Goal: Task Accomplishment & Management: Manage account settings

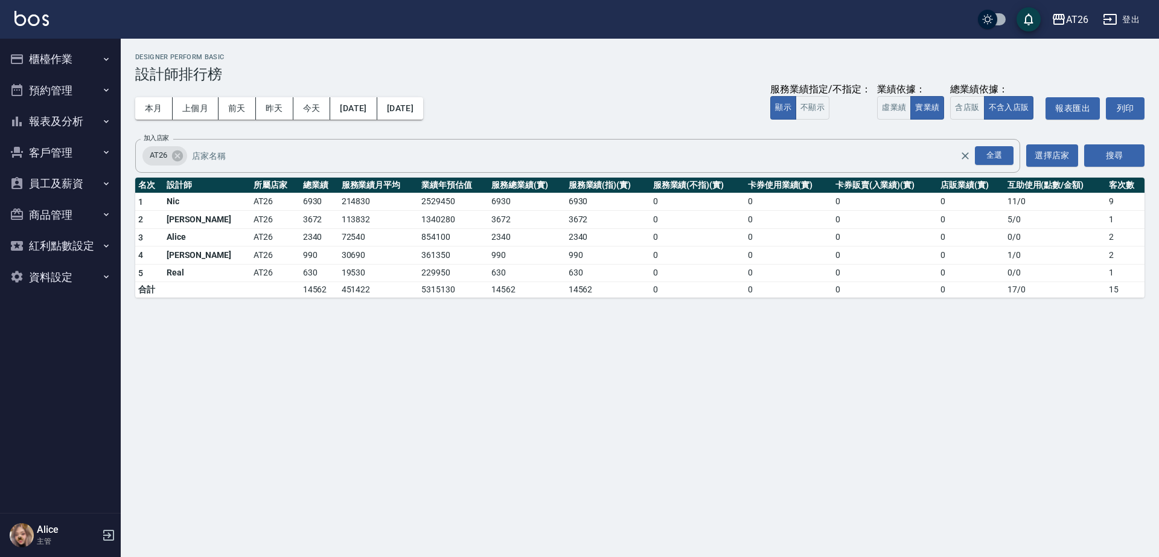
click at [25, 62] on button "櫃檯作業" at bounding box center [60, 58] width 111 height 31
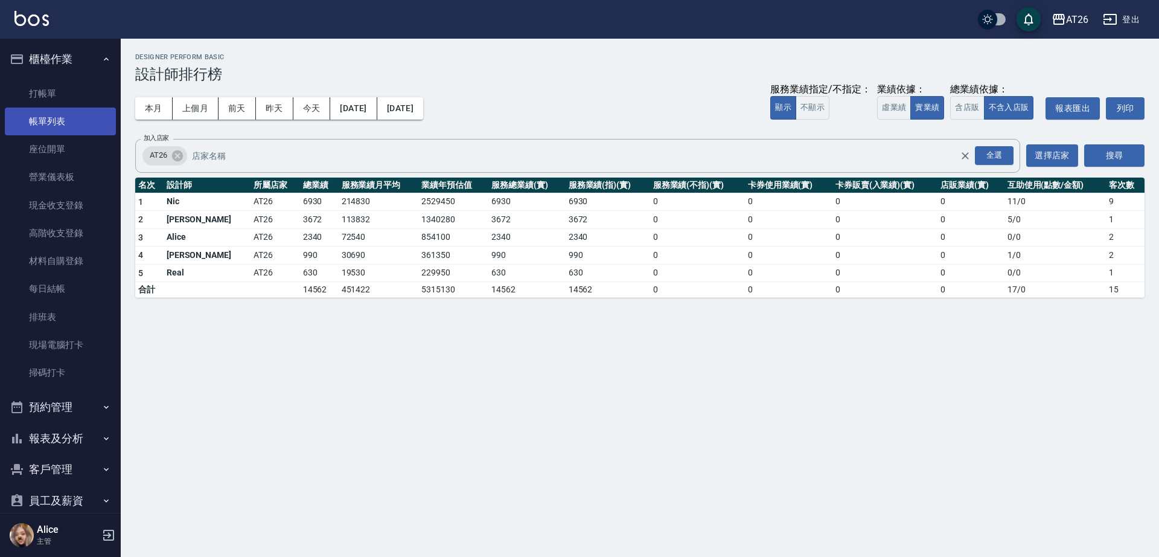
click at [66, 117] on link "帳單列表" at bounding box center [60, 121] width 111 height 28
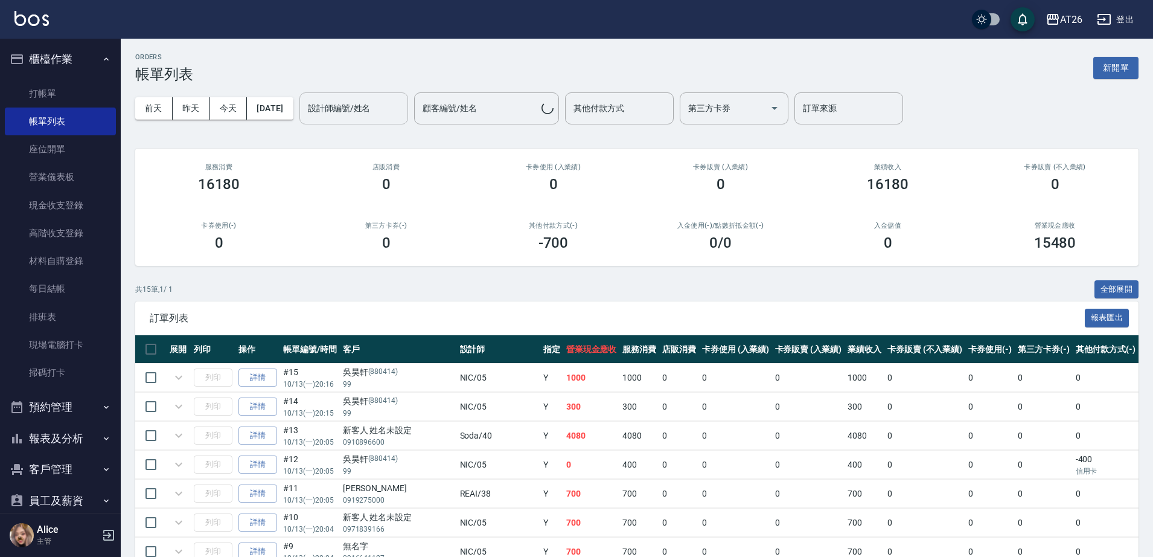
click at [378, 106] on div "設計師編號/姓名 設計師編號/姓名" at bounding box center [354, 108] width 109 height 32
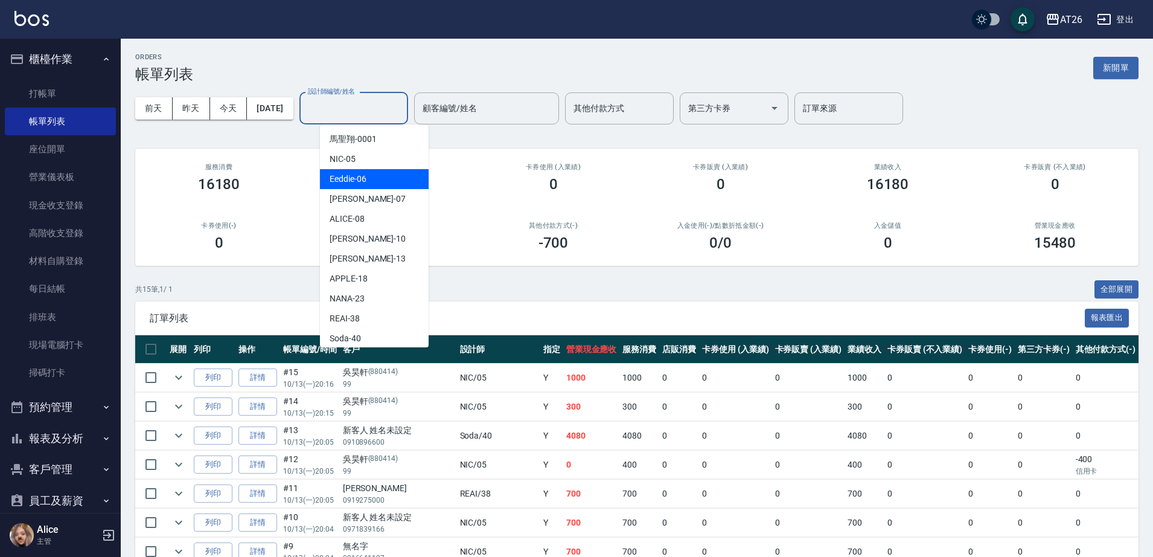
click at [383, 170] on div "Eeddie -06" at bounding box center [374, 179] width 109 height 20
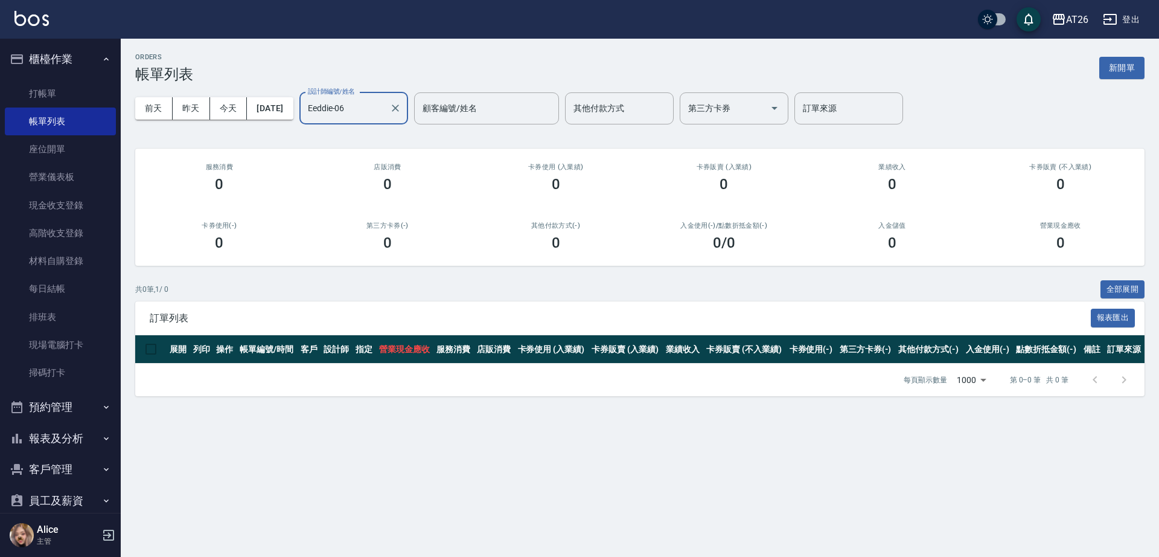
click at [362, 117] on input "Eeddie-06" at bounding box center [345, 108] width 80 height 21
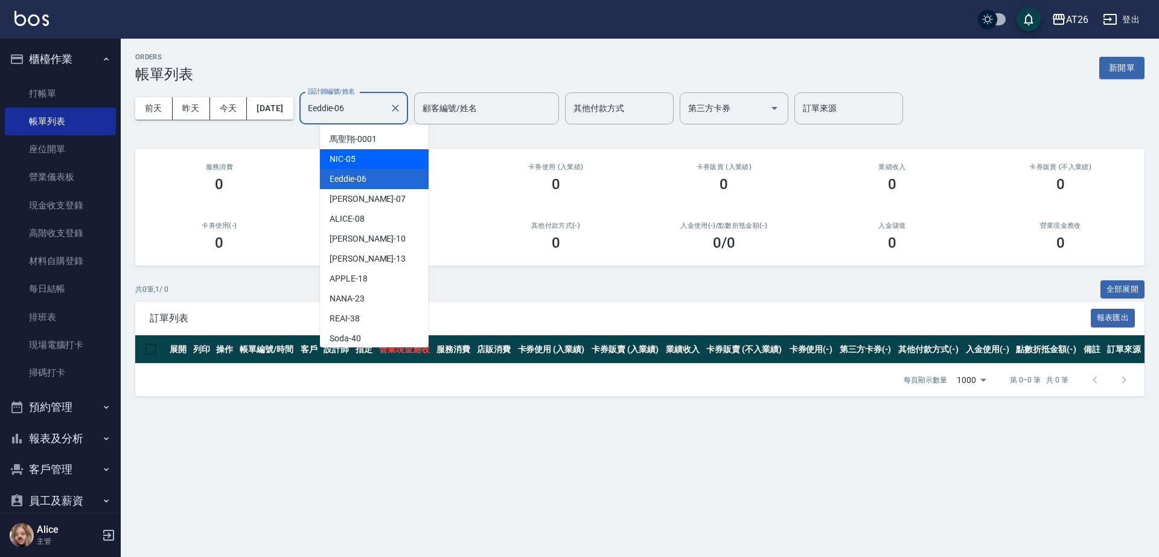
click at [365, 152] on div "NIC -05" at bounding box center [374, 159] width 109 height 20
type input "NIC-05"
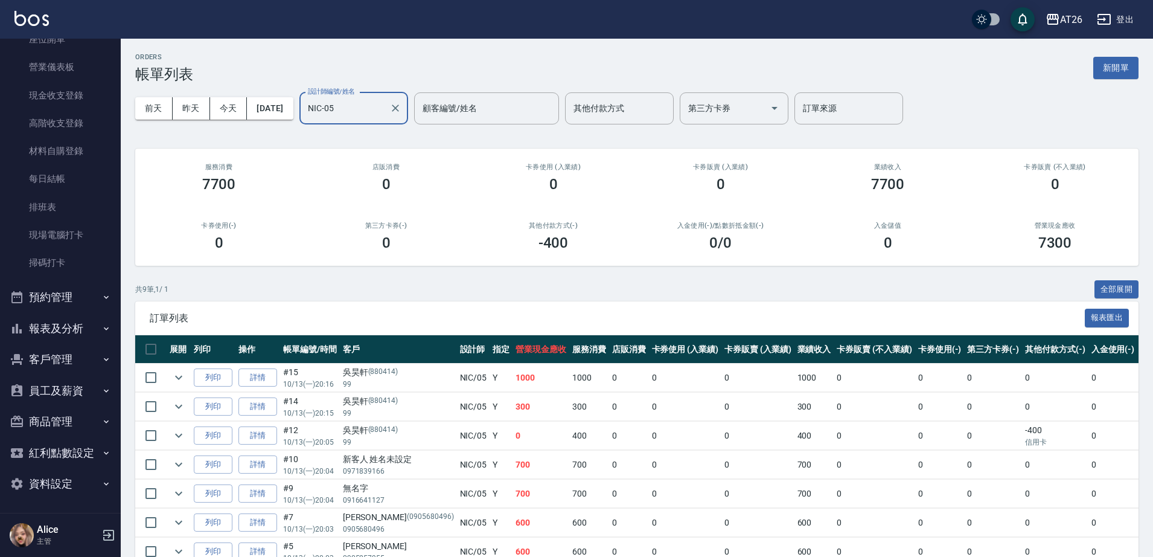
scroll to position [111, 0]
click at [63, 336] on button "報表及分析" at bounding box center [60, 327] width 111 height 31
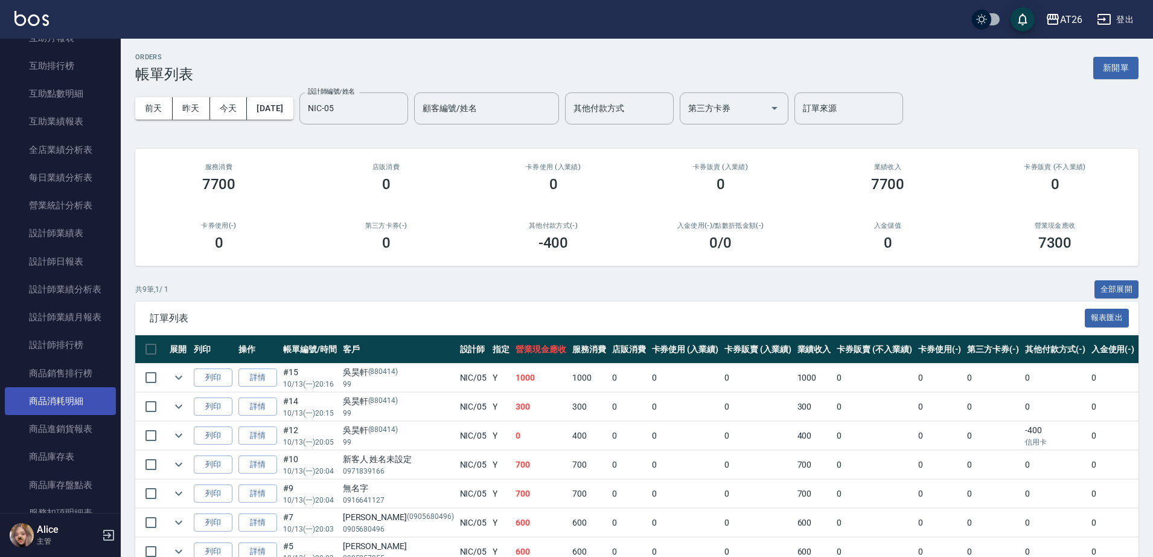
scroll to position [640, 0]
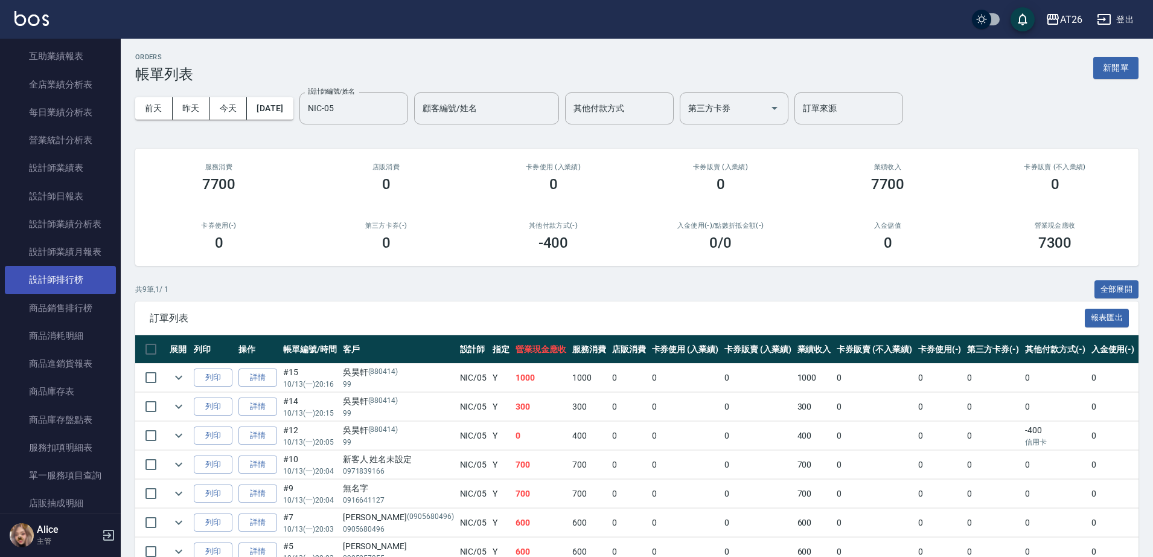
click at [70, 282] on link "設計師排行榜" at bounding box center [60, 280] width 111 height 28
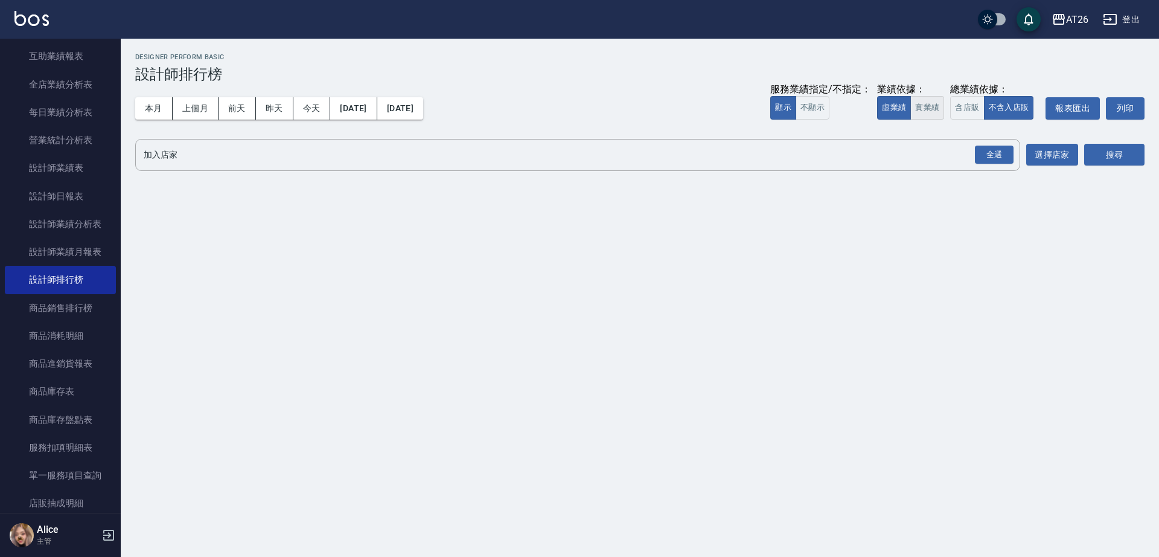
click at [937, 116] on button "實業績" at bounding box center [928, 108] width 34 height 24
drag, startPoint x: 995, startPoint y: 151, endPoint x: 1044, endPoint y: 159, distance: 49.6
click at [997, 151] on div "全選" at bounding box center [994, 155] width 39 height 19
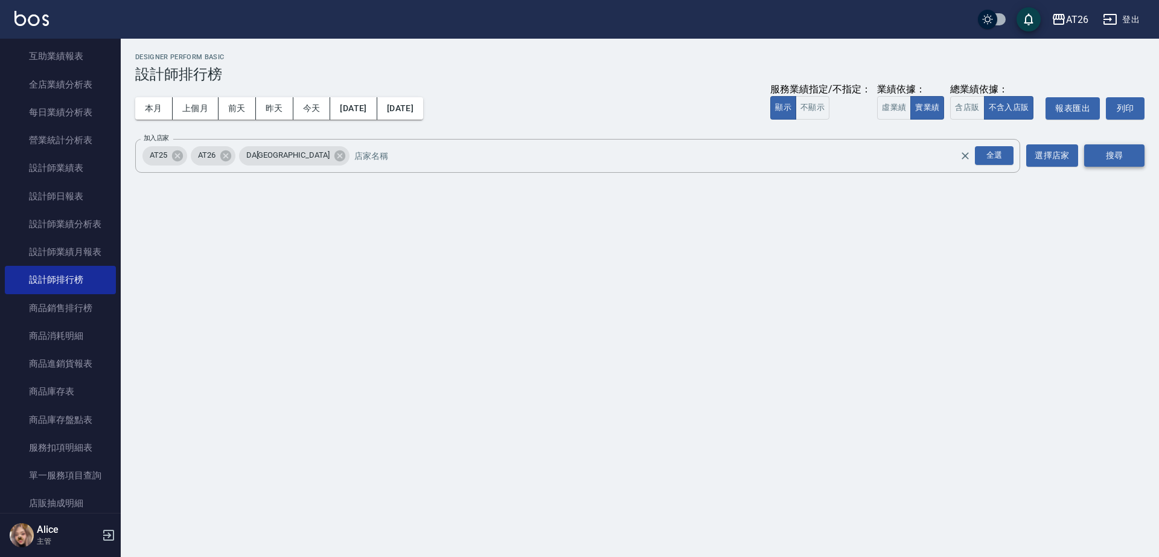
click at [1097, 152] on button "搜尋" at bounding box center [1115, 155] width 60 height 22
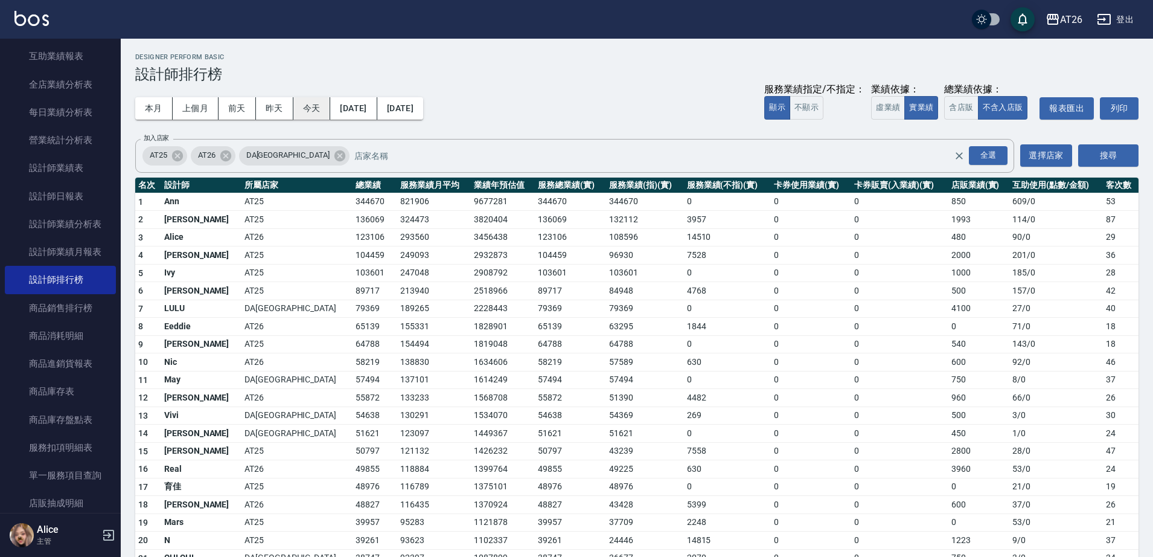
click at [310, 112] on button "今天" at bounding box center [311, 108] width 37 height 22
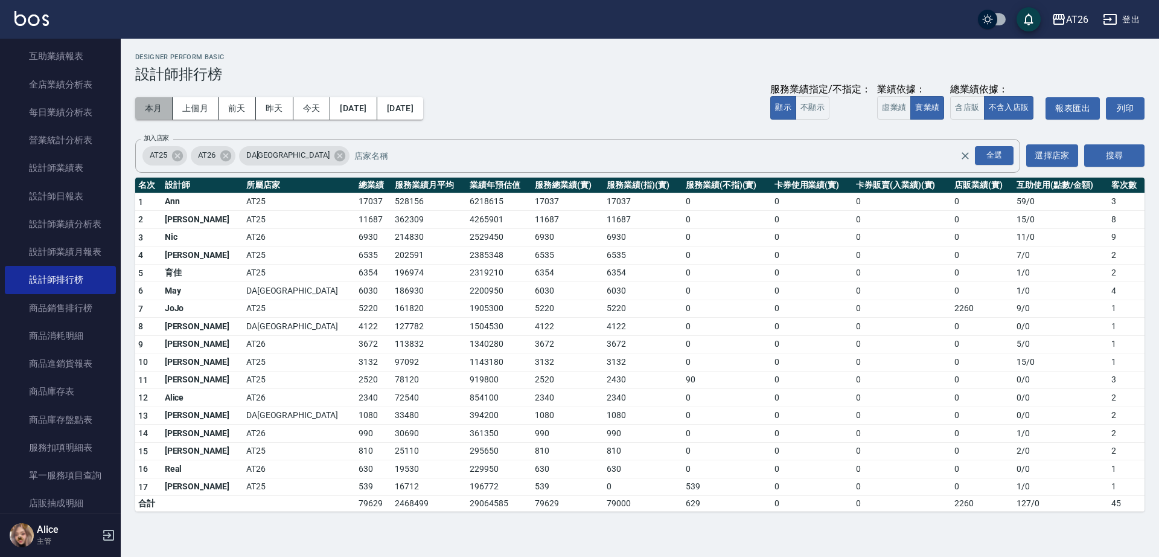
click at [137, 104] on button "本月" at bounding box center [153, 108] width 37 height 22
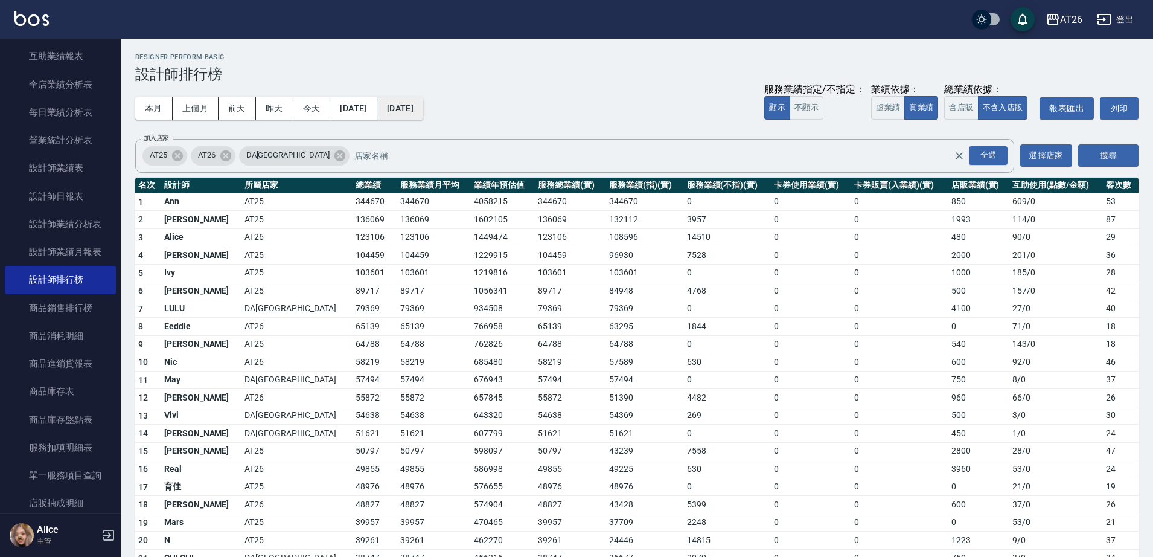
click at [423, 107] on button "[DATE]" at bounding box center [400, 108] width 46 height 22
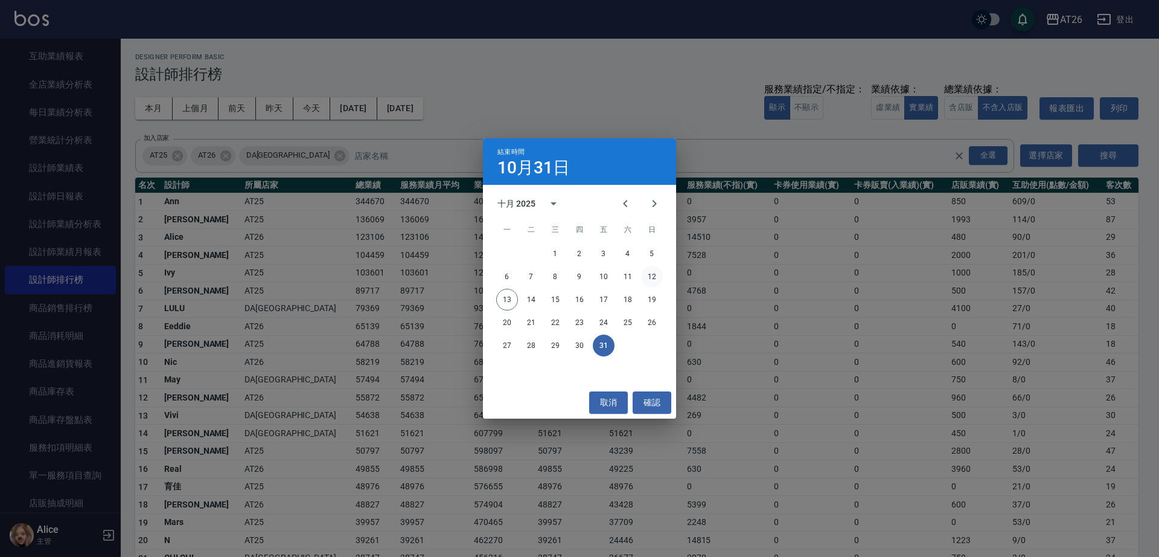
click at [652, 278] on button "12" at bounding box center [652, 277] width 22 height 22
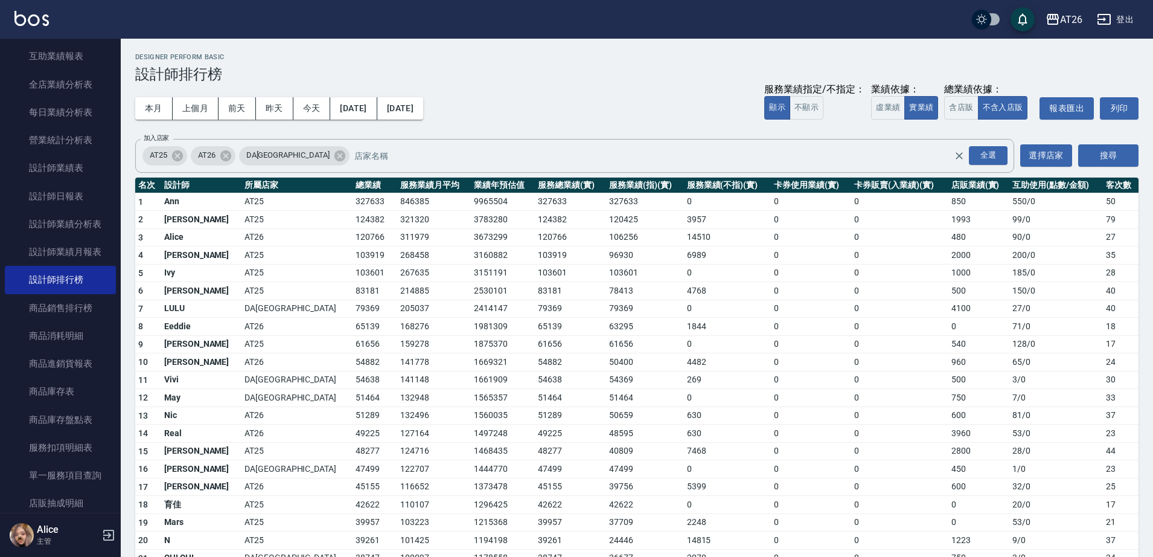
drag, startPoint x: 501, startPoint y: 4, endPoint x: 319, endPoint y: 398, distance: 434.2
click at [353, 398] on td "51464" at bounding box center [375, 398] width 45 height 18
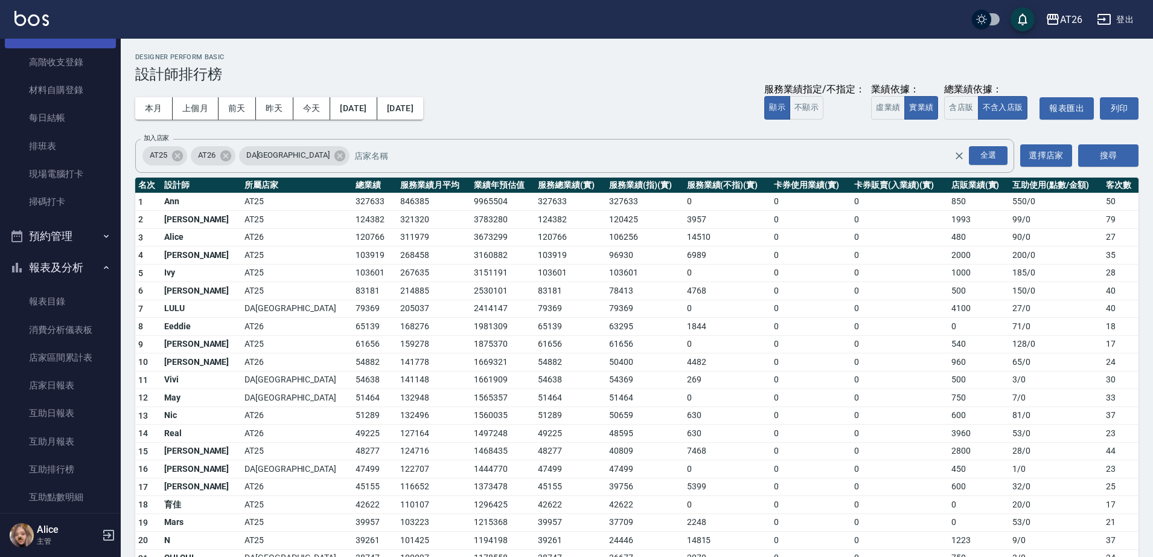
scroll to position [36, 0]
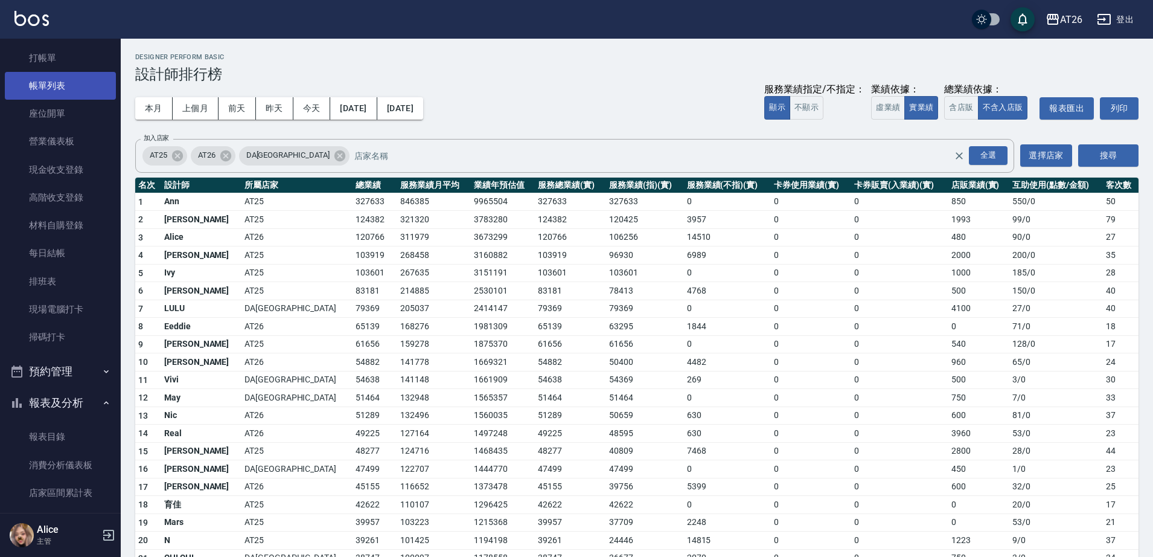
click at [62, 84] on link "帳單列表" at bounding box center [60, 86] width 111 height 28
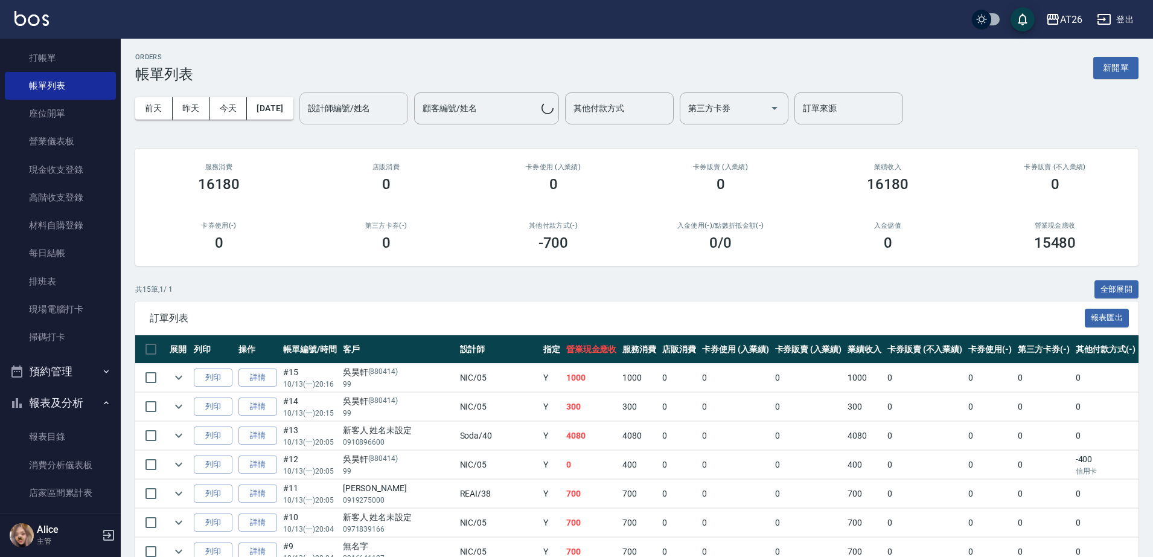
click at [366, 110] on input "設計師編號/姓名" at bounding box center [354, 108] width 98 height 21
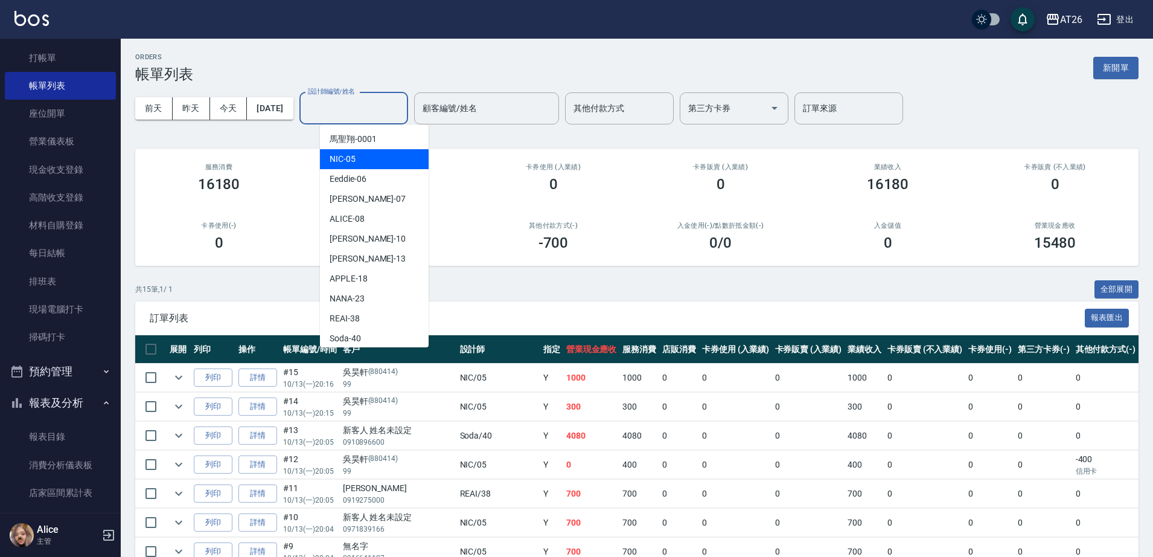
click at [369, 158] on div "NIC -05" at bounding box center [374, 159] width 109 height 20
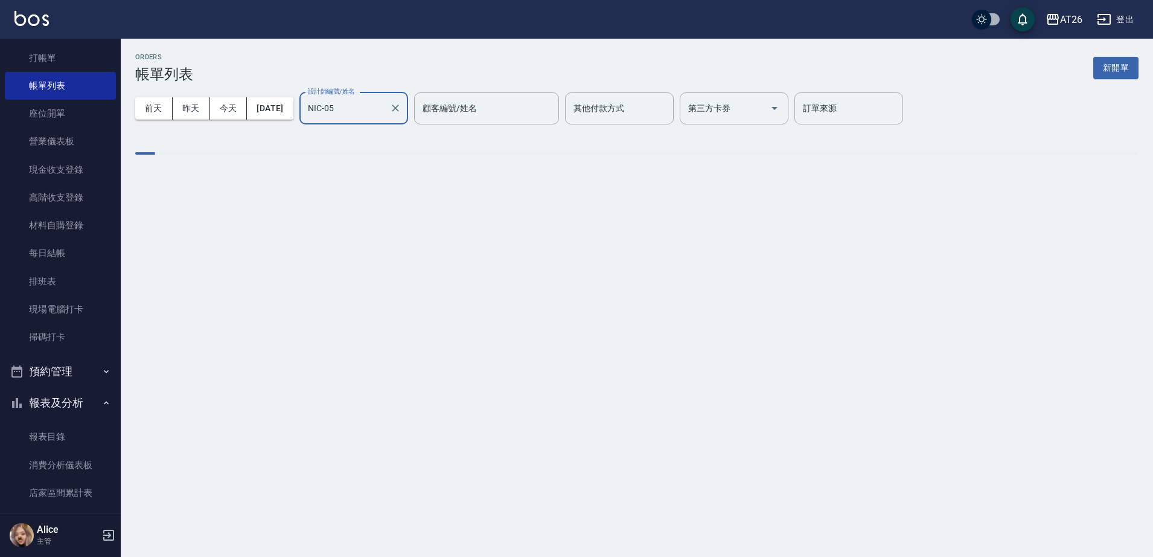
type input "NIC-05"
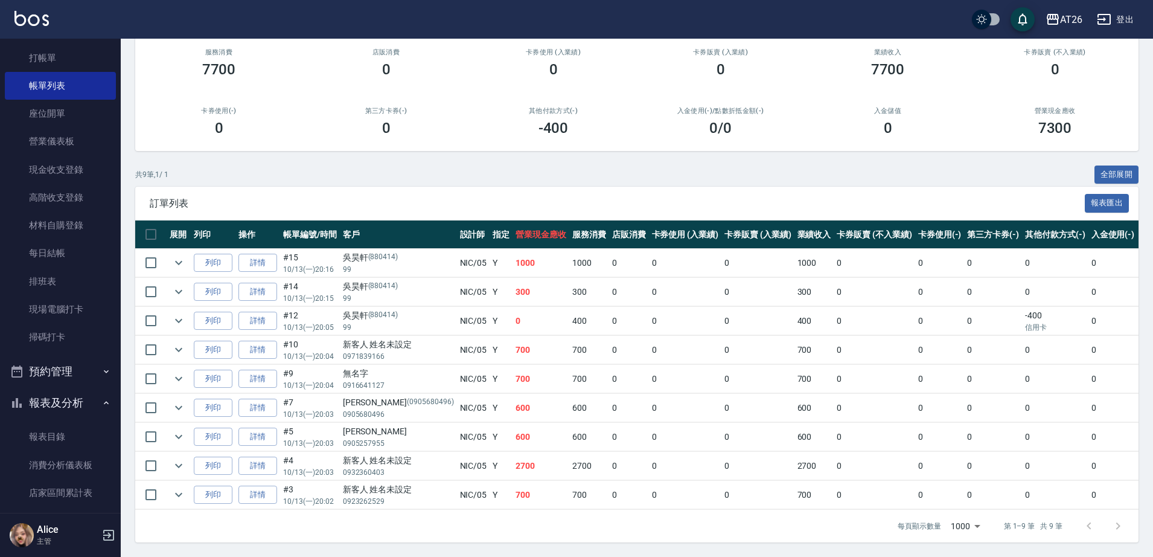
scroll to position [126, 0]
click at [252, 457] on link "詳情" at bounding box center [258, 466] width 39 height 19
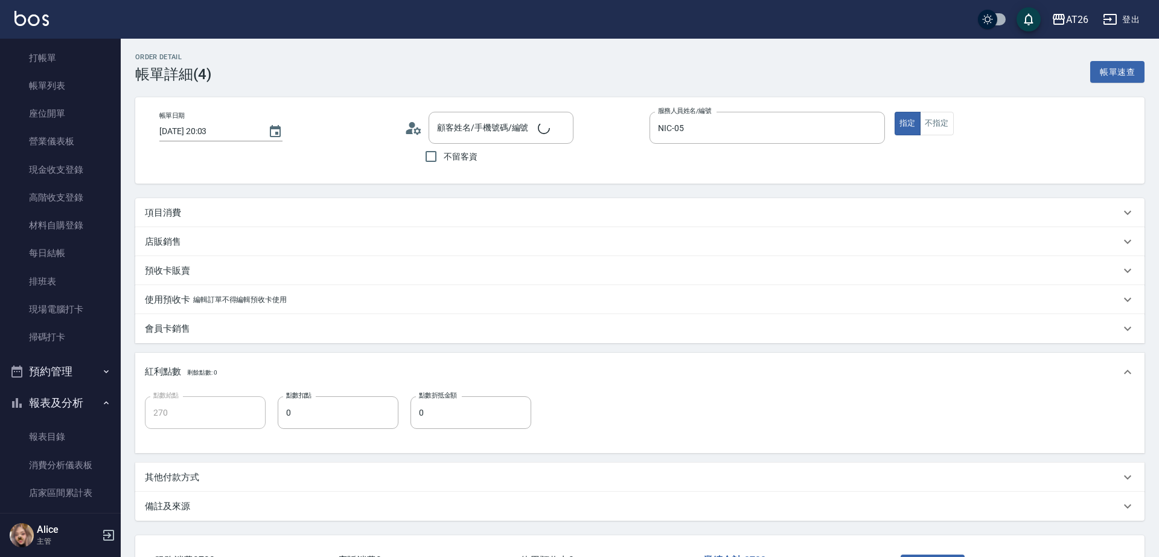
type input "[DATE] 20:03"
type input "NIC-05"
type input "270"
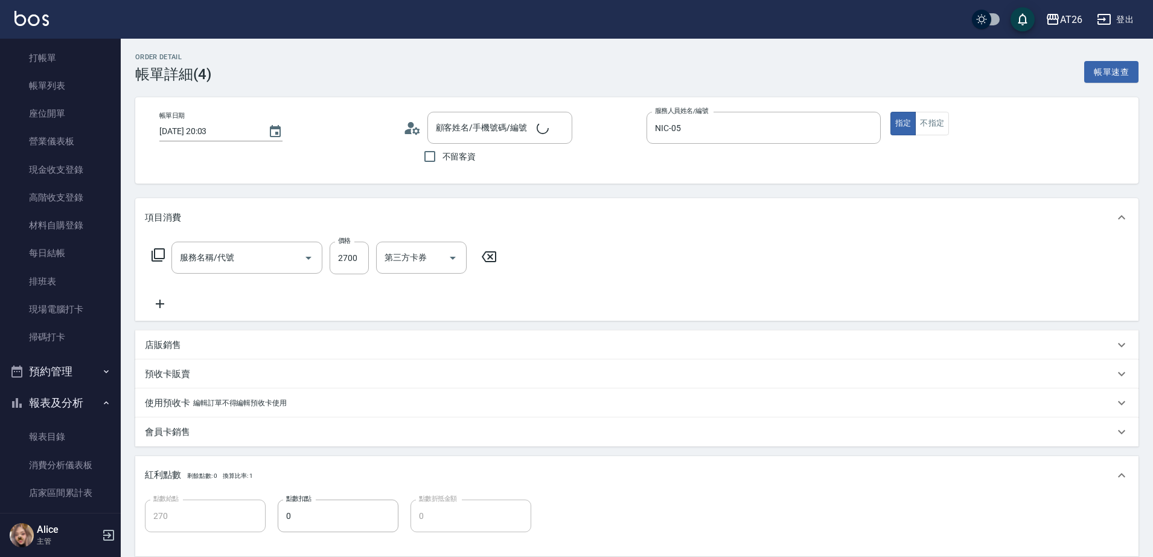
type input "新客人 姓名未設定/0932360403/null"
type input "燙髮(301)"
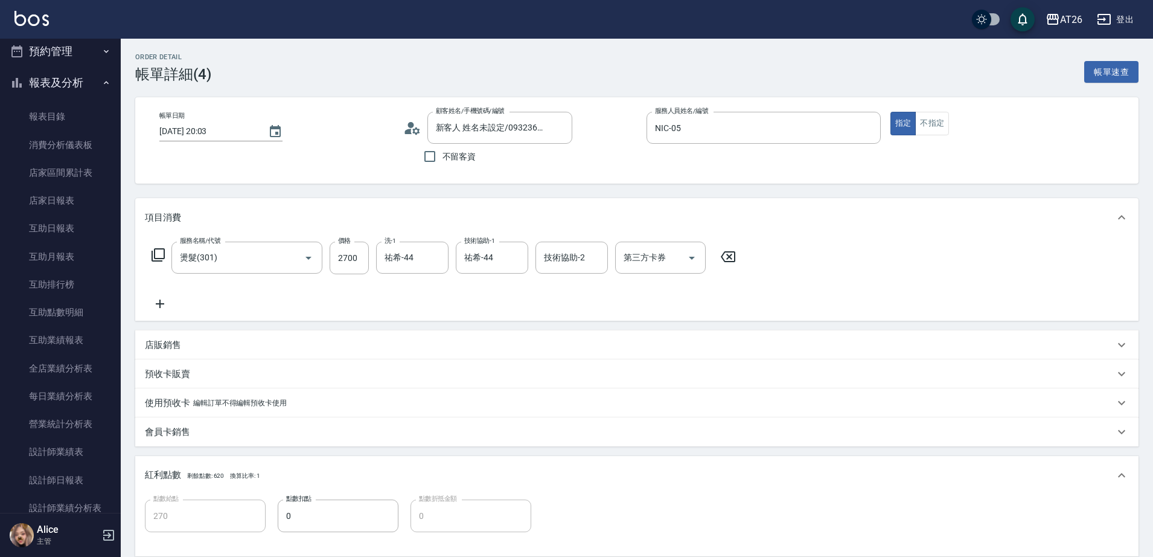
scroll to position [413, 0]
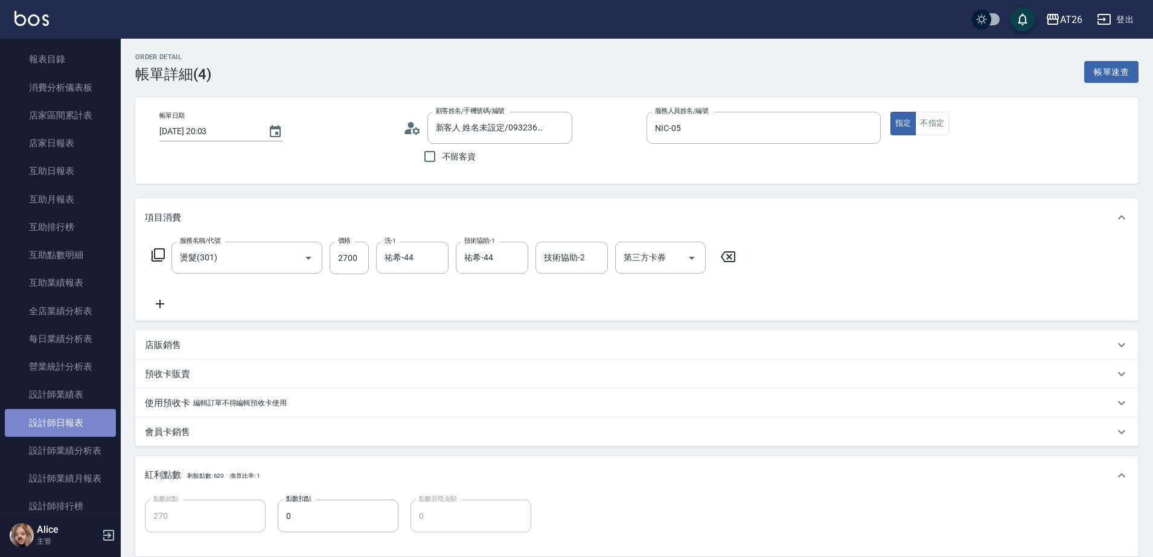
click at [76, 420] on link "設計師日報表" at bounding box center [60, 423] width 111 height 28
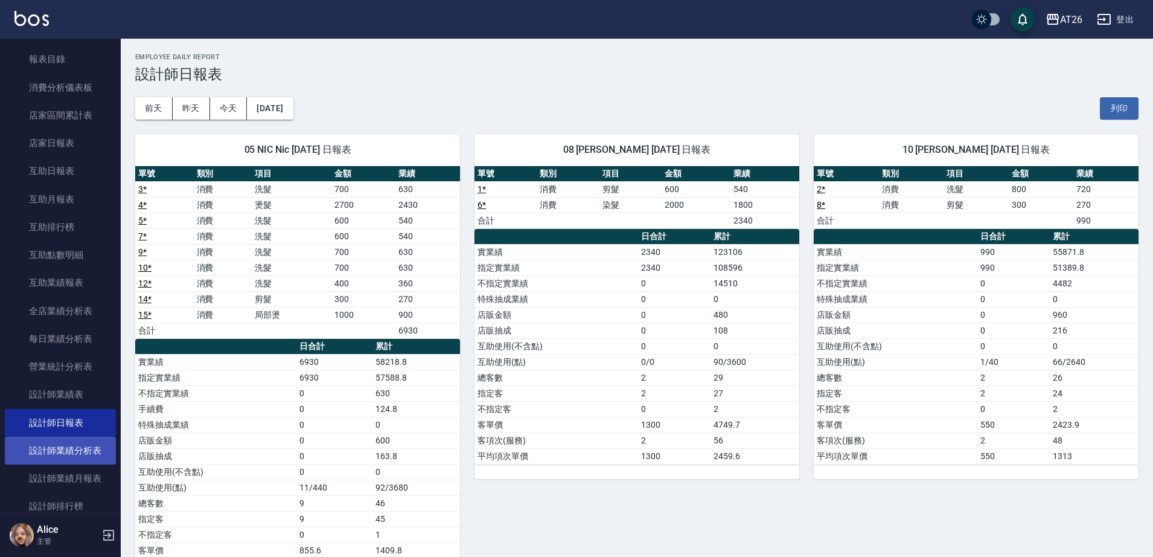
click at [98, 451] on link "設計師業績分析表" at bounding box center [60, 451] width 111 height 28
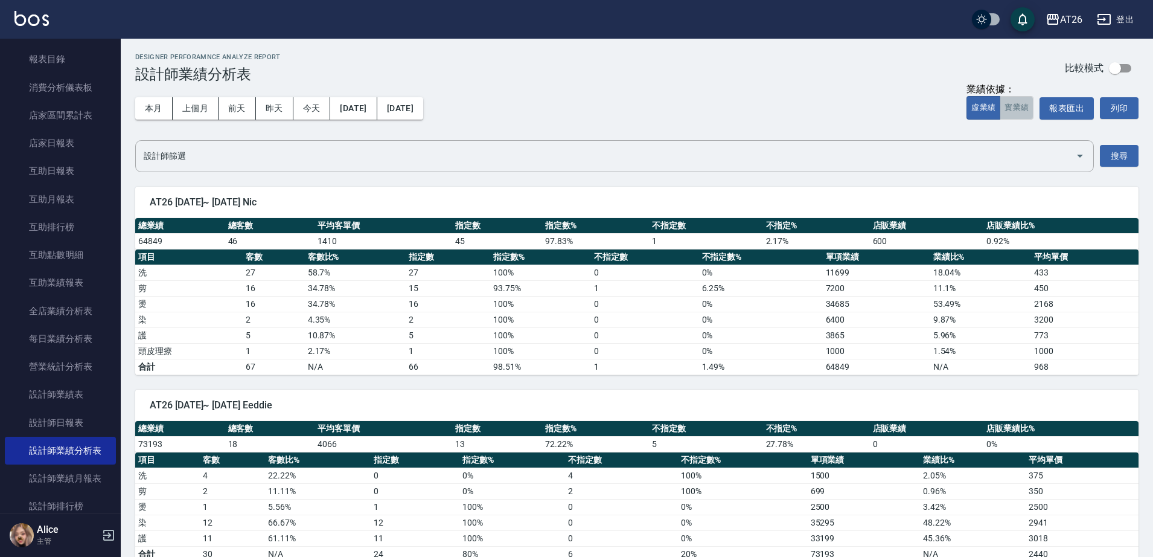
click at [1020, 106] on button "實業績" at bounding box center [1017, 108] width 34 height 24
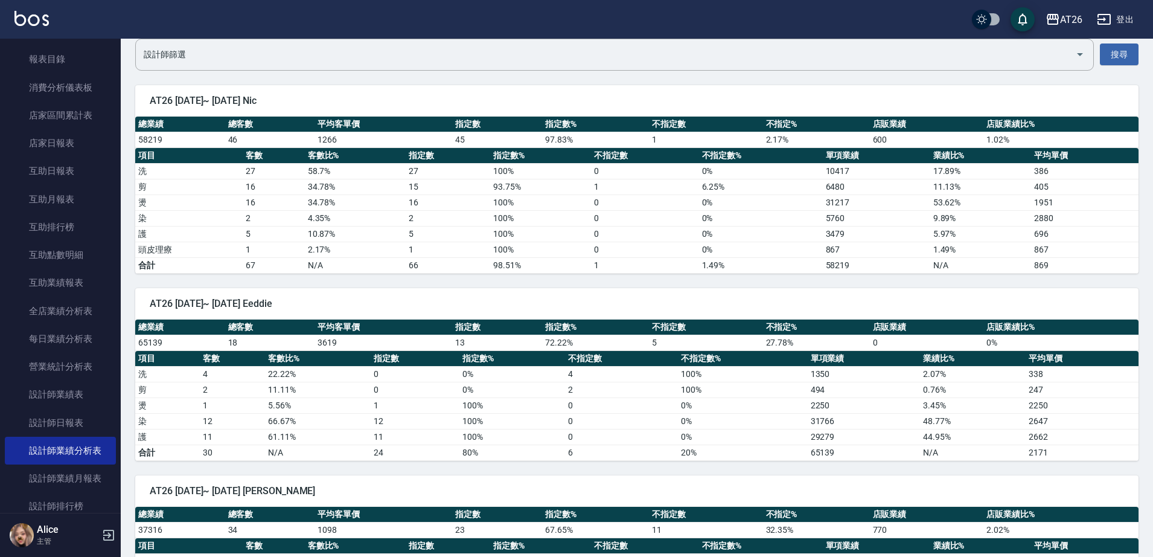
scroll to position [75, 0]
